Goal: Information Seeking & Learning: Learn about a topic

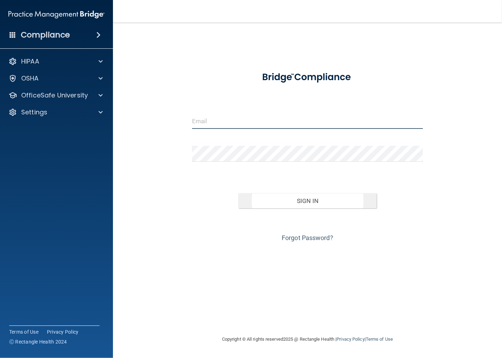
type input "[PERSON_NAME][EMAIL_ADDRESS][DOMAIN_NAME]"
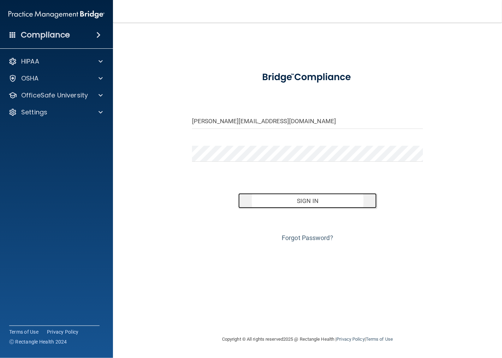
click at [294, 204] on button "Sign In" at bounding box center [307, 201] width 138 height 16
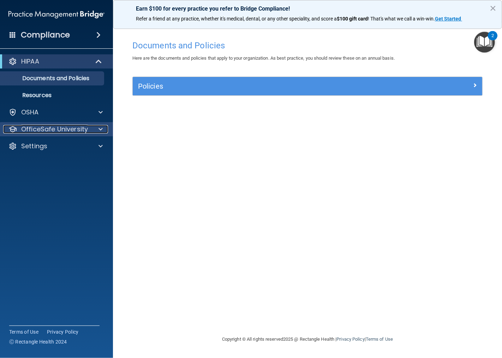
click at [102, 131] on span at bounding box center [100, 129] width 4 height 8
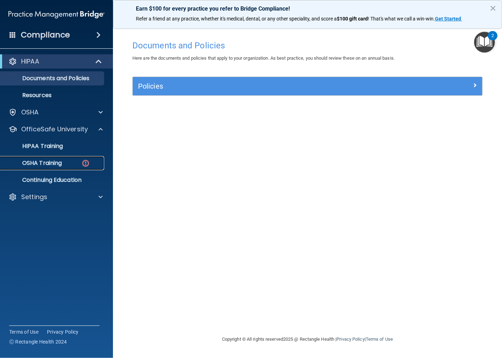
click at [44, 162] on p "OSHA Training" at bounding box center [33, 162] width 57 height 7
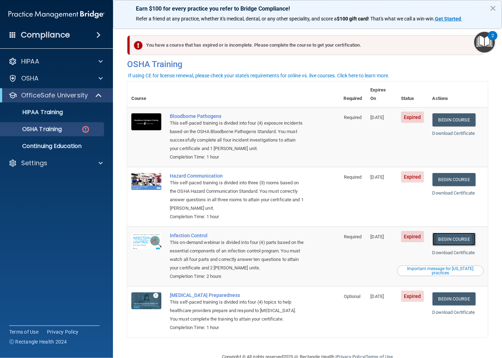
click at [447, 238] on link "Begin Course" at bounding box center [453, 239] width 43 height 13
click at [54, 129] on p "OSHA Training" at bounding box center [33, 129] width 57 height 7
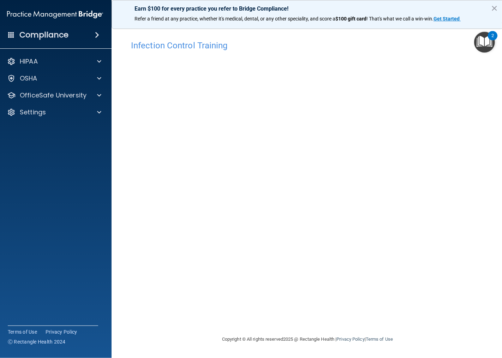
click at [492, 36] on div "2" at bounding box center [492, 40] width 2 height 9
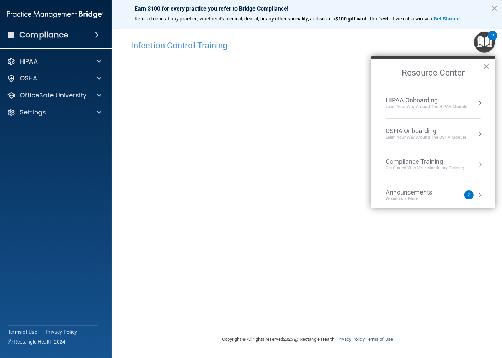
click at [487, 64] on button "×" at bounding box center [486, 66] width 7 height 11
click at [487, 64] on div "Infection Control Training This course doesn’t expire until 07/12/2025. Are you…" at bounding box center [307, 186] width 363 height 298
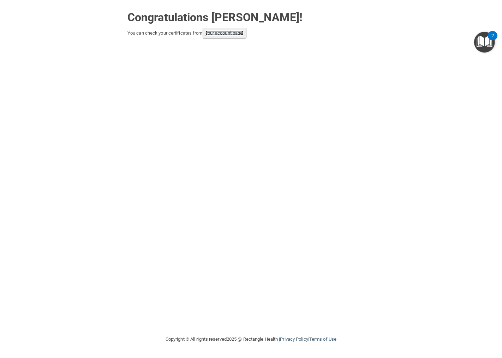
click at [228, 34] on link "your account page!" at bounding box center [224, 32] width 38 height 5
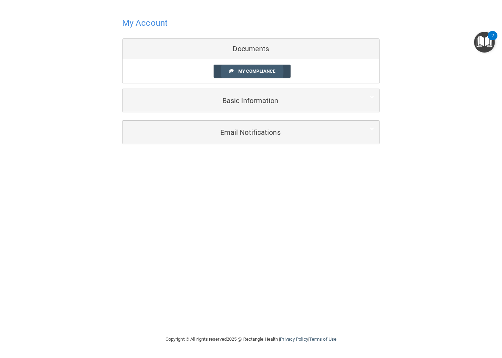
click at [254, 71] on span "My Compliance" at bounding box center [256, 70] width 37 height 5
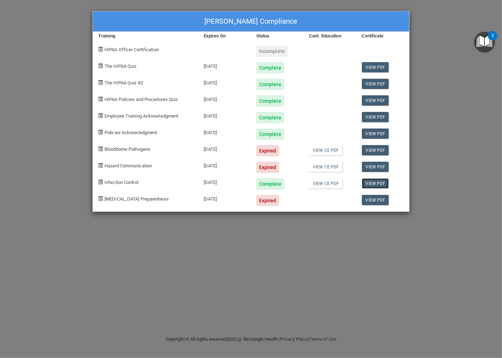
click at [373, 184] on link "View PDF" at bounding box center [375, 183] width 27 height 10
click at [327, 149] on link "View CE PDF" at bounding box center [326, 150] width 34 height 10
click at [374, 151] on link "View PDF" at bounding box center [375, 150] width 27 height 10
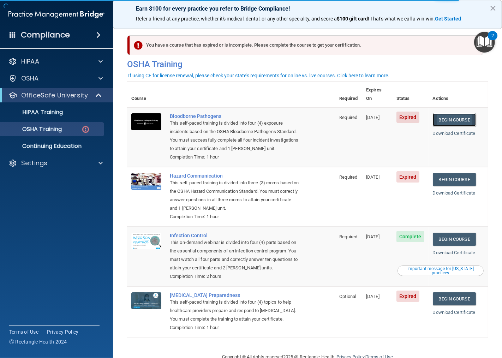
click at [443, 113] on link "Begin Course" at bounding box center [454, 119] width 43 height 13
click at [447, 179] on link "Begin Course" at bounding box center [454, 179] width 43 height 13
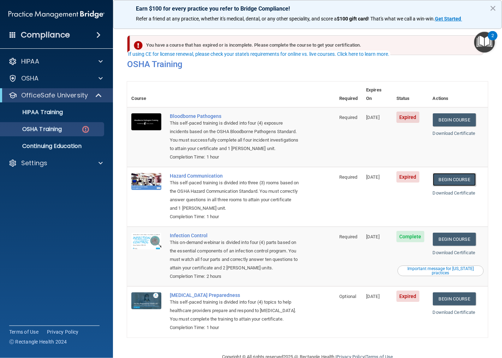
scroll to position [33, 0]
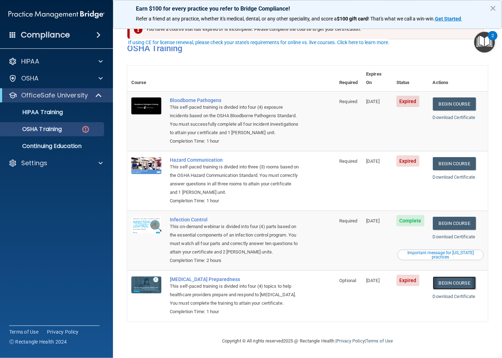
click at [452, 276] on link "Begin Course" at bounding box center [454, 282] width 43 height 13
click at [42, 129] on p "OSHA Training" at bounding box center [33, 129] width 57 height 7
click at [46, 145] on p "Continuing Education" at bounding box center [53, 146] width 96 height 7
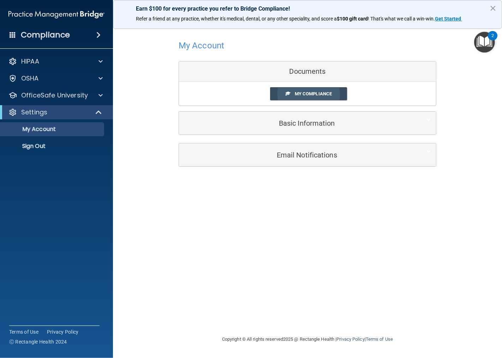
click at [307, 94] on span "My Compliance" at bounding box center [313, 93] width 37 height 5
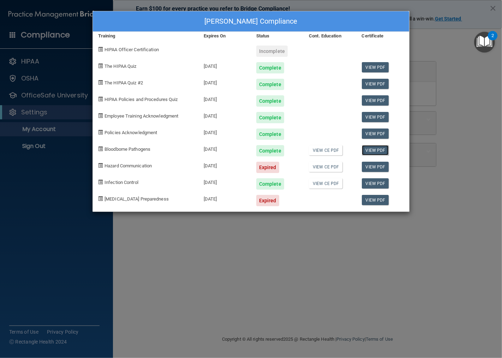
click at [373, 149] on link "View PDF" at bounding box center [375, 150] width 27 height 10
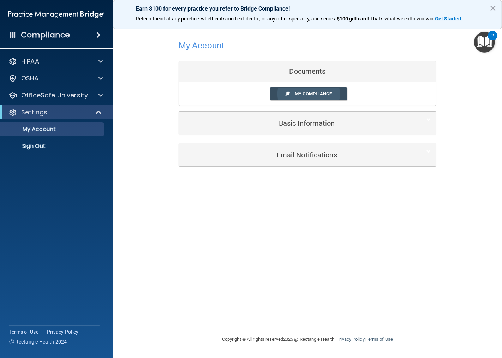
click at [308, 93] on span "My Compliance" at bounding box center [313, 93] width 37 height 5
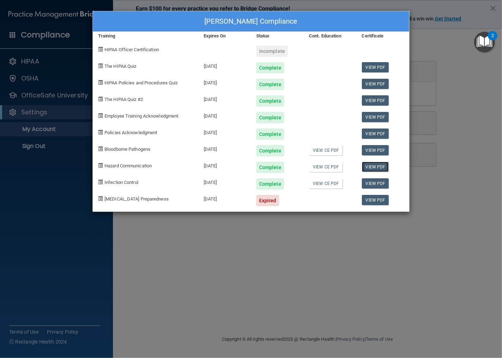
click at [374, 165] on link "View PDF" at bounding box center [375, 167] width 27 height 10
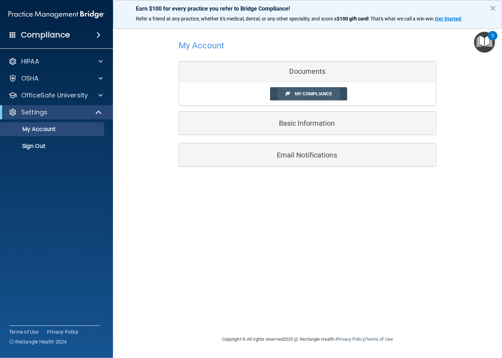
click at [300, 93] on span "My Compliance" at bounding box center [313, 93] width 37 height 5
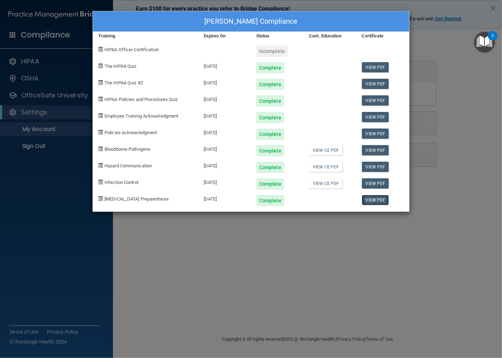
click at [379, 199] on link "View PDF" at bounding box center [375, 200] width 27 height 10
